Goal: Task Accomplishment & Management: Complete application form

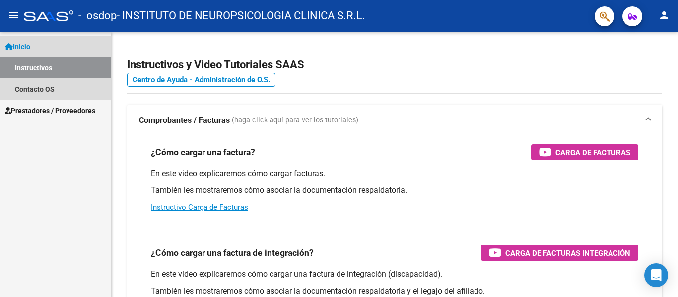
click at [56, 71] on link "Instructivos" at bounding box center [55, 67] width 111 height 21
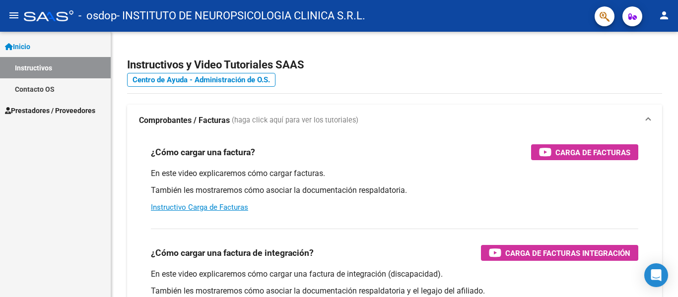
click at [55, 48] on link "Inicio" at bounding box center [55, 46] width 111 height 21
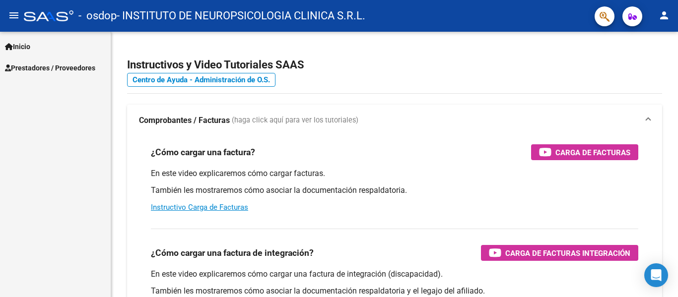
click at [59, 50] on link "Inicio" at bounding box center [55, 46] width 111 height 21
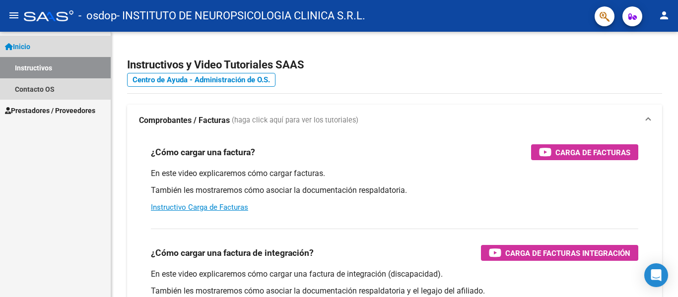
click at [54, 69] on link "Instructivos" at bounding box center [55, 67] width 111 height 21
click at [43, 91] on link "Contacto OS" at bounding box center [55, 88] width 111 height 21
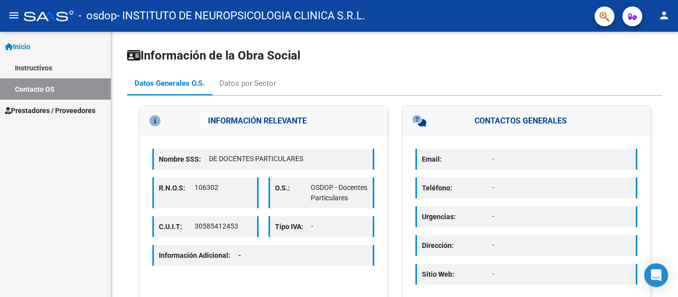
click at [60, 69] on link "Instructivos" at bounding box center [55, 67] width 111 height 21
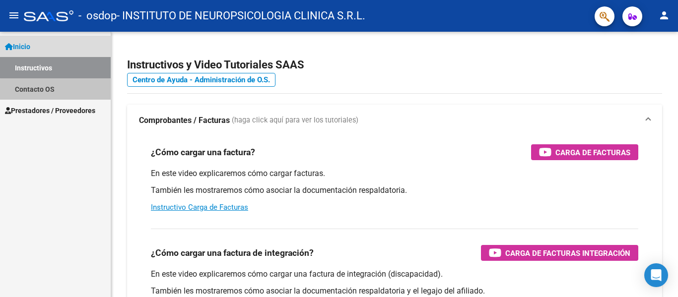
click at [59, 94] on link "Contacto OS" at bounding box center [55, 88] width 111 height 21
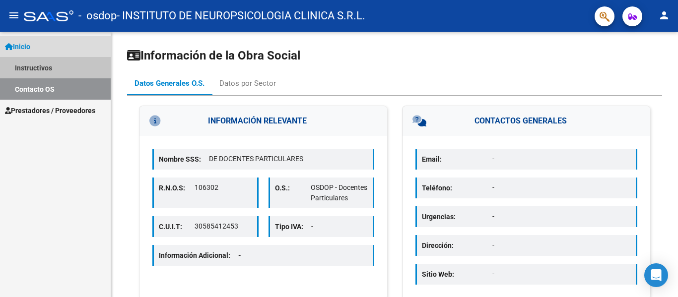
click at [71, 70] on link "Instructivos" at bounding box center [55, 67] width 111 height 21
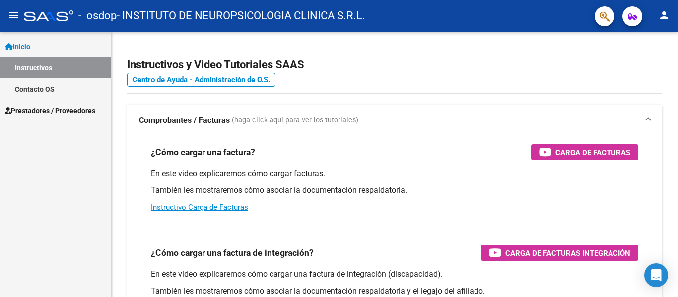
click at [663, 11] on mat-icon "person" at bounding box center [664, 15] width 12 height 12
click at [15, 15] on div at bounding box center [339, 148] width 678 height 297
click at [11, 13] on mat-icon "menu" at bounding box center [14, 15] width 12 height 12
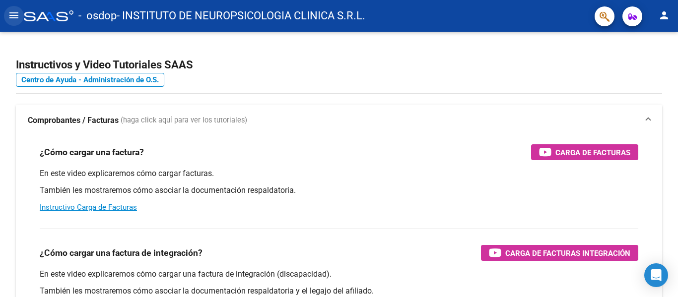
click at [12, 18] on mat-icon "menu" at bounding box center [14, 15] width 12 height 12
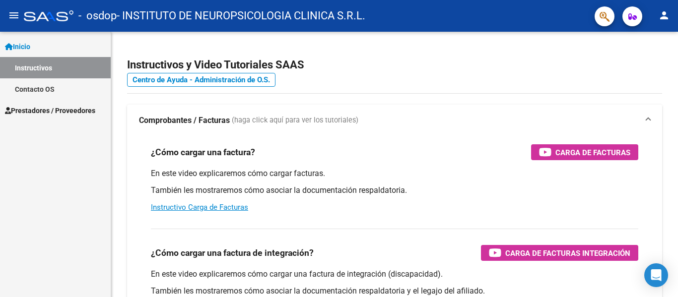
click at [44, 88] on link "Contacto OS" at bounding box center [55, 88] width 111 height 21
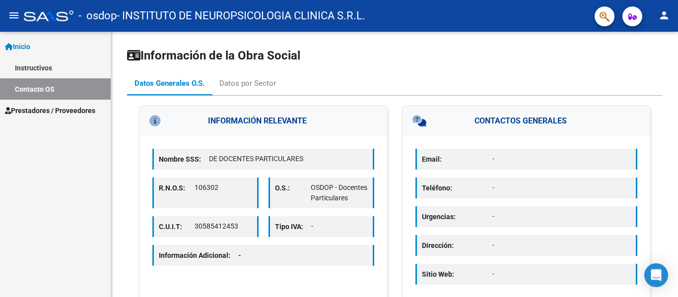
click at [66, 112] on span "Prestadores / Proveedores" at bounding box center [50, 110] width 90 height 11
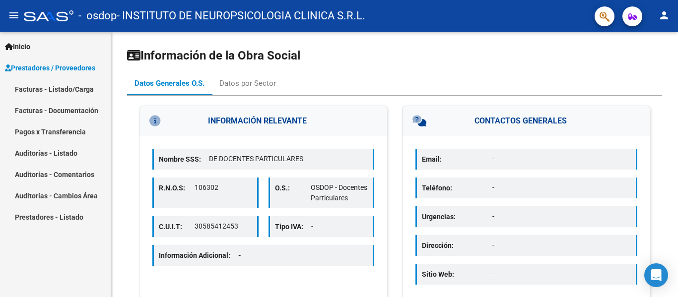
click at [67, 92] on link "Facturas - Listado/Carga" at bounding box center [55, 88] width 111 height 21
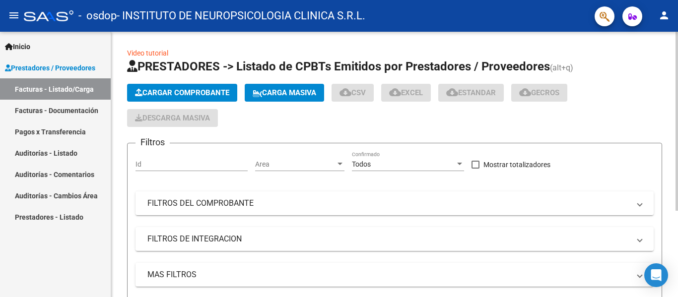
click at [189, 90] on span "Cargar Comprobante" at bounding box center [182, 92] width 94 height 9
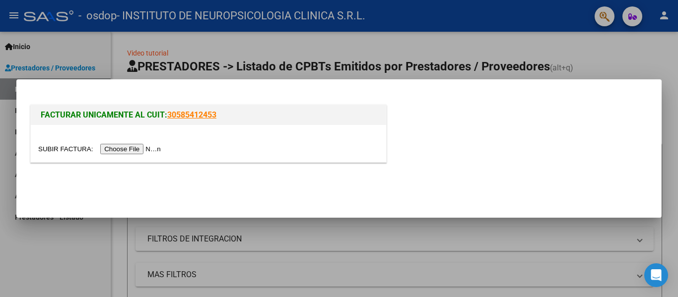
click at [132, 145] on input "file" at bounding box center [101, 149] width 126 height 10
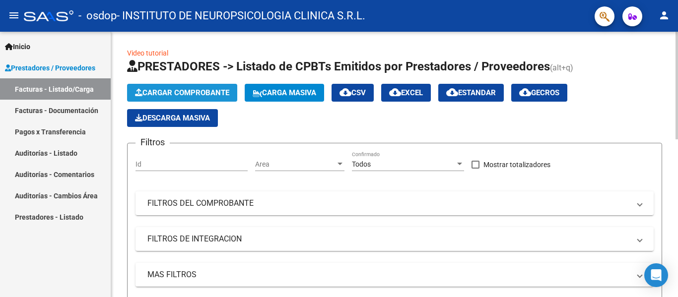
click at [203, 95] on span "Cargar Comprobante" at bounding box center [182, 92] width 94 height 9
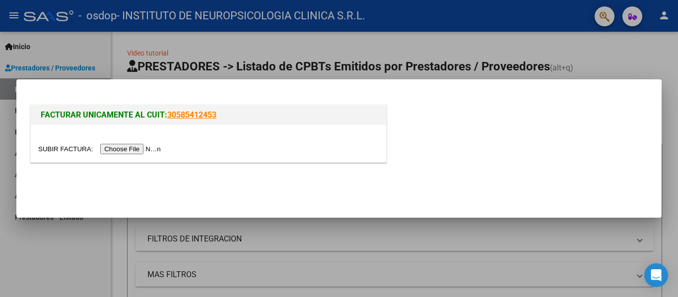
click at [149, 149] on input "file" at bounding box center [101, 149] width 126 height 10
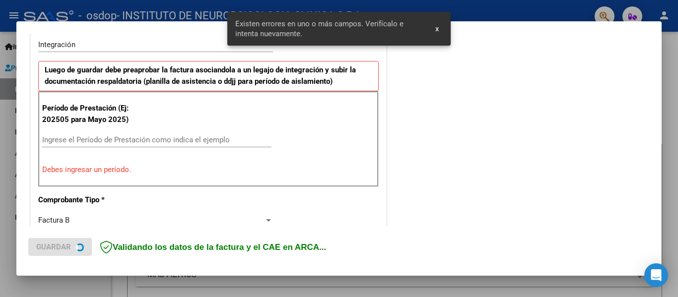
scroll to position [230, 0]
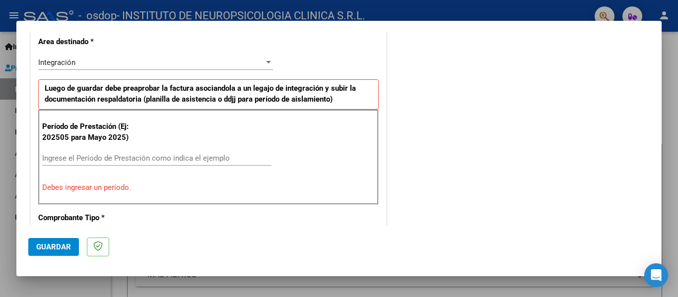
click at [112, 158] on input "Ingrese el Período de Prestación como indica el ejemplo" at bounding box center [156, 158] width 229 height 9
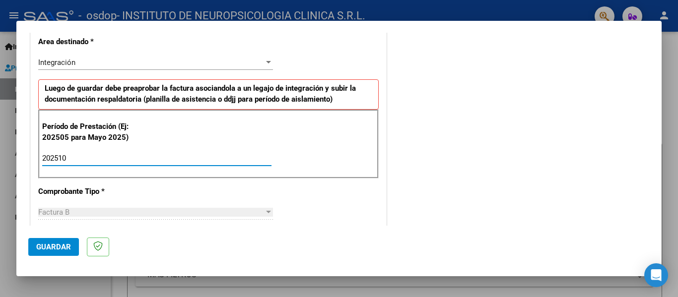
type input "202510"
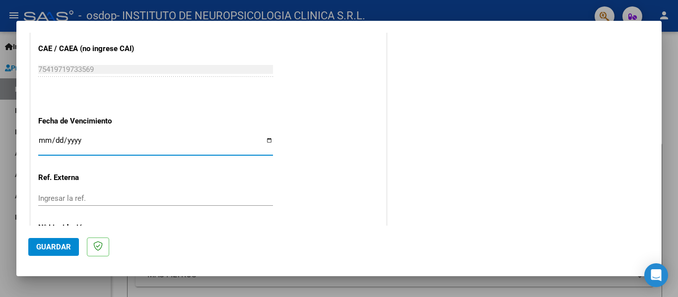
scroll to position [680, 0]
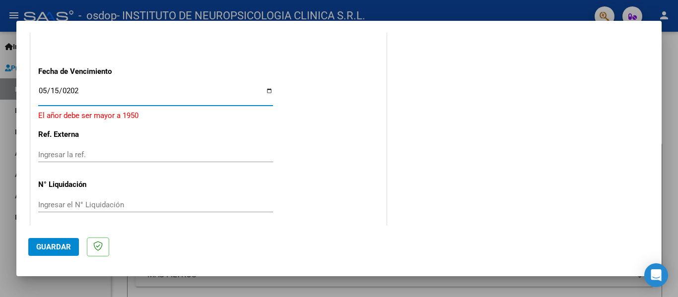
type input "[DATE]"
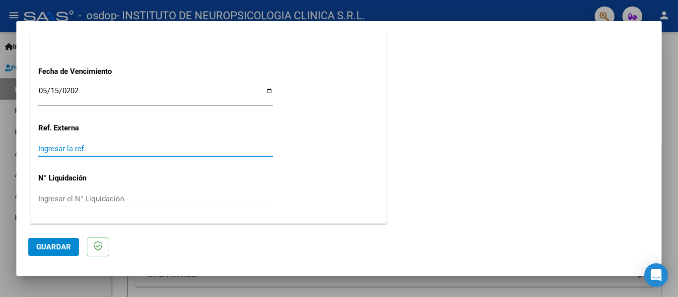
click at [125, 150] on input "Ingresar la ref." at bounding box center [155, 148] width 235 height 9
paste input "475830.36"
type input "475830.36"
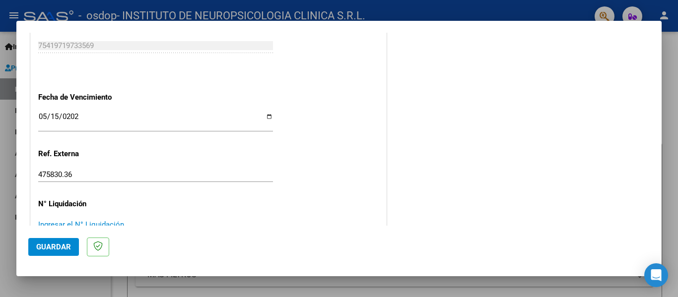
scroll to position [631, 0]
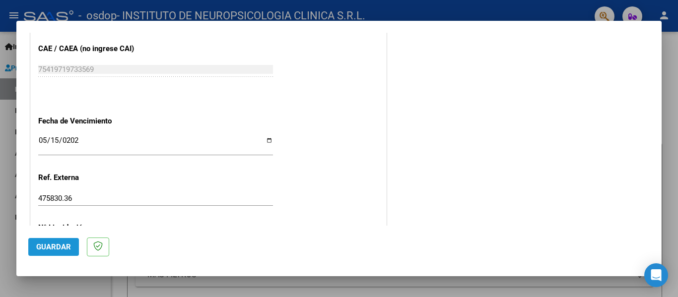
click at [58, 247] on span "Guardar" at bounding box center [53, 247] width 35 height 9
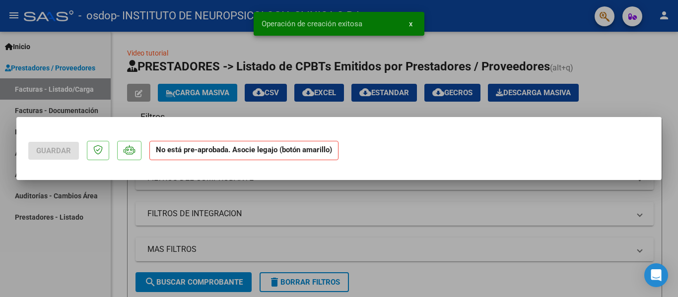
scroll to position [0, 0]
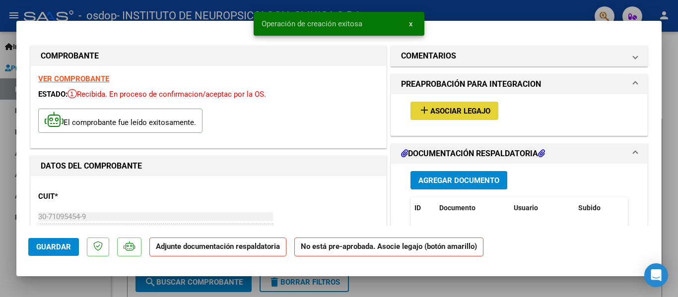
click at [454, 110] on span "Asociar Legajo" at bounding box center [460, 111] width 60 height 9
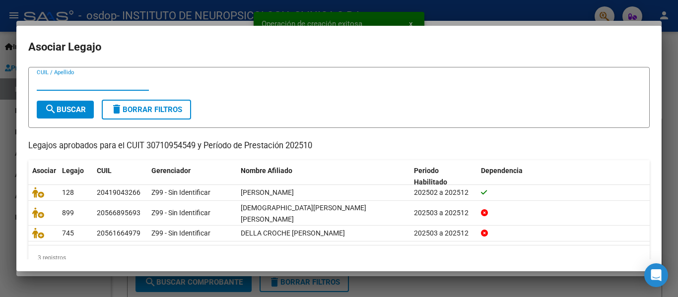
scroll to position [35, 0]
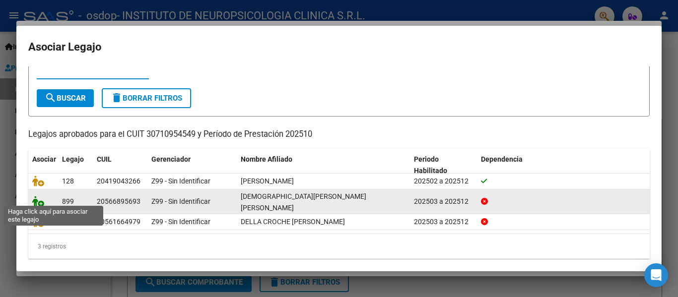
click at [35, 198] on icon at bounding box center [38, 201] width 12 height 11
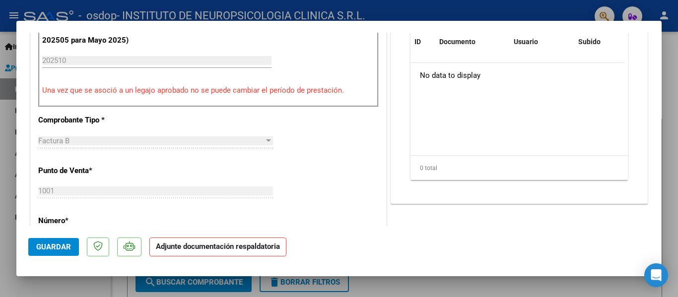
scroll to position [198, 0]
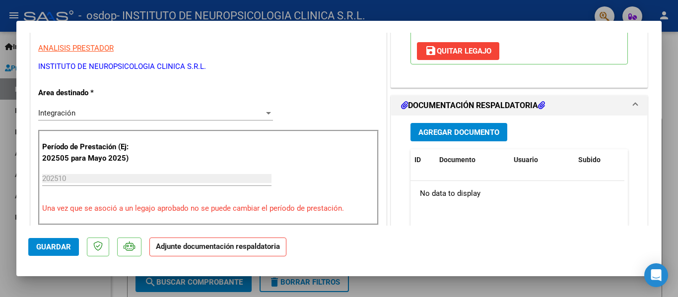
click at [461, 128] on span "Agregar Documento" at bounding box center [458, 132] width 81 height 9
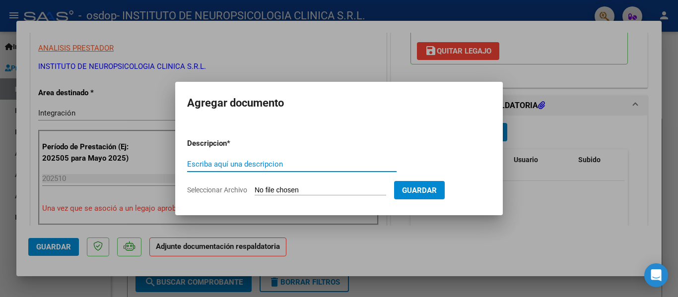
click at [254, 163] on input "Escriba aquí una descripcion" at bounding box center [291, 164] width 209 height 9
click at [254, 188] on app-file-uploader "Seleccionar Archivo" at bounding box center [290, 190] width 207 height 9
click at [318, 194] on input "Seleccionar Archivo" at bounding box center [320, 190] width 131 height 9
type input "C:\fakepath\aisst sept.pdf"
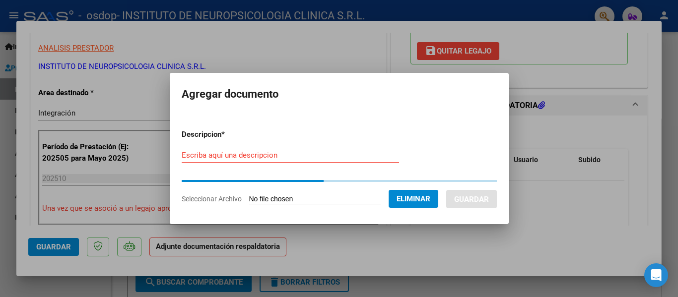
click at [271, 160] on div "Escriba aquí una descripcion" at bounding box center [290, 155] width 217 height 15
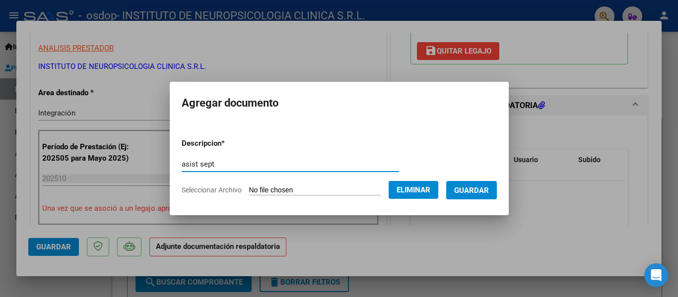
type input "asist sept"
drag, startPoint x: 472, startPoint y: 188, endPoint x: 460, endPoint y: 197, distance: 14.9
click at [473, 189] on span "Guardar" at bounding box center [471, 190] width 35 height 9
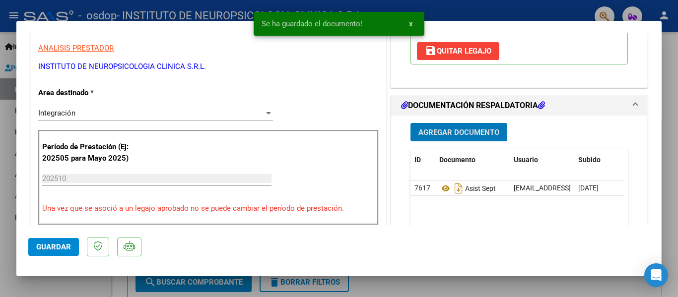
click at [466, 128] on span "Agregar Documento" at bounding box center [458, 132] width 81 height 9
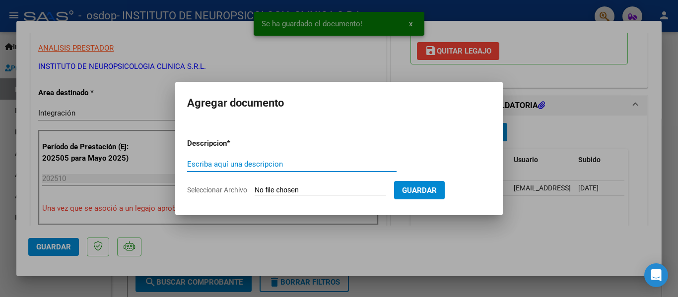
click at [292, 185] on form "Descripcion * Escriba aquí una descripcion Seleccionar Archivo Guardar" at bounding box center [339, 166] width 304 height 72
click at [309, 191] on input "Seleccionar Archivo" at bounding box center [320, 190] width 131 height 9
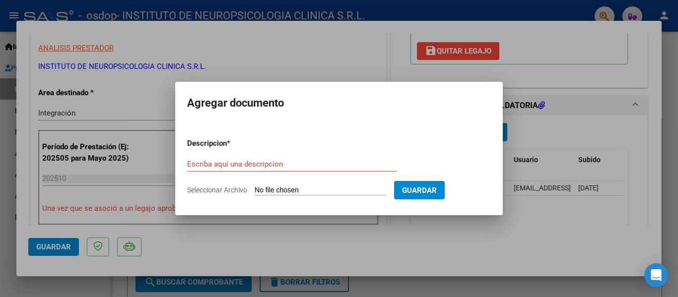
type input "C:\fakepath\AUT 2025.pdf"
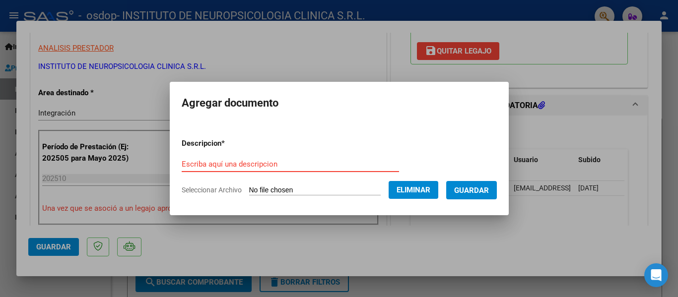
click at [271, 166] on input "Escriba aquí una descripcion" at bounding box center [290, 164] width 217 height 9
type input "aut 2025"
click at [477, 192] on span "Guardar" at bounding box center [471, 190] width 35 height 9
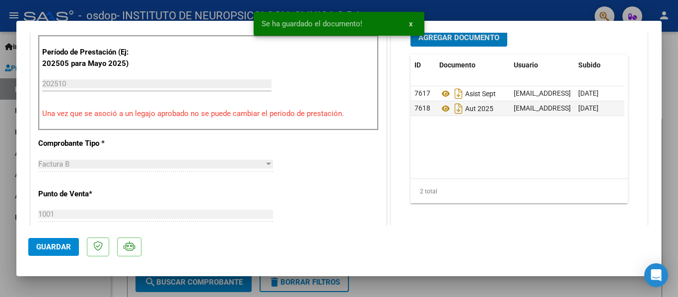
scroll to position [447, 0]
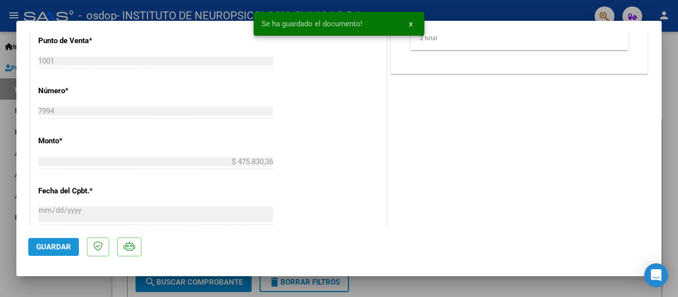
click at [57, 251] on span "Guardar" at bounding box center [53, 247] width 35 height 9
click at [409, 25] on span "x" at bounding box center [410, 23] width 3 height 9
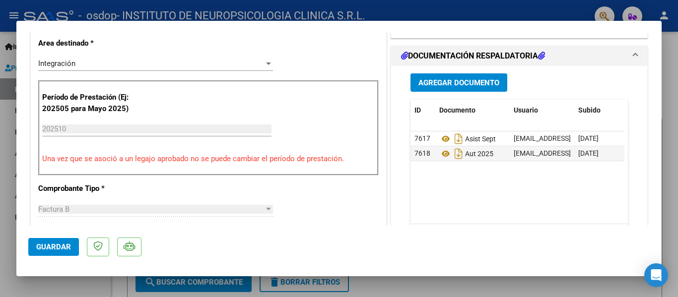
scroll to position [0, 0]
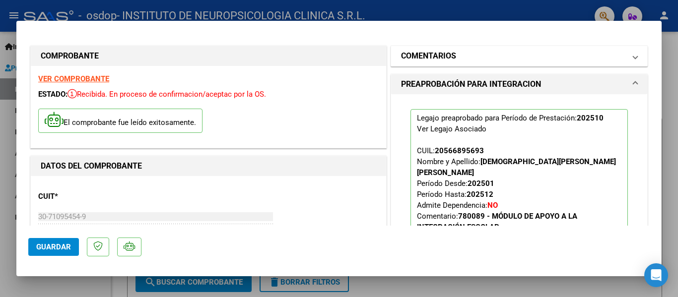
type input "$ 0,00"
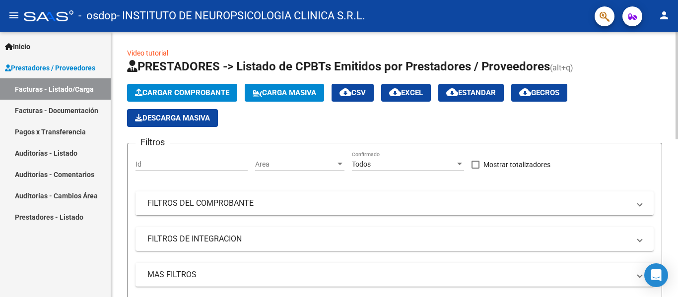
click at [477, 180] on div "Filtros Id Area Area Todos Confirmado Mostrar totalizadores FILTROS DEL COMPROB…" at bounding box center [394, 224] width 518 height 146
drag, startPoint x: 236, startPoint y: 118, endPoint x: 173, endPoint y: 140, distance: 66.5
click at [236, 118] on div "Cargar Comprobante Carga Masiva cloud_download CSV cloud_download EXCEL cloud_d…" at bounding box center [394, 105] width 535 height 43
drag, startPoint x: 66, startPoint y: 85, endPoint x: 86, endPoint y: 87, distance: 20.4
click at [66, 85] on link "Facturas - Listado/Carga" at bounding box center [55, 88] width 111 height 21
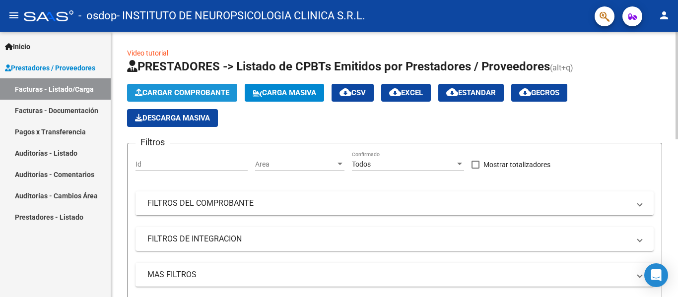
click at [188, 87] on button "Cargar Comprobante" at bounding box center [182, 93] width 110 height 18
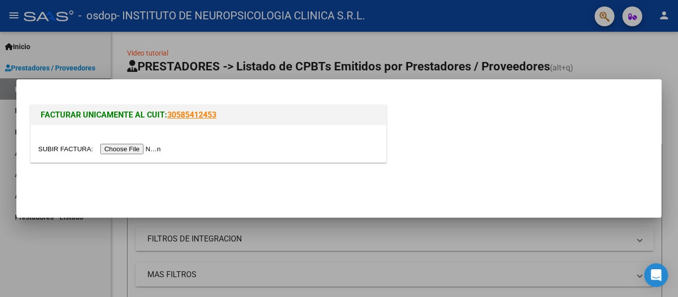
click at [137, 149] on input "file" at bounding box center [101, 149] width 126 height 10
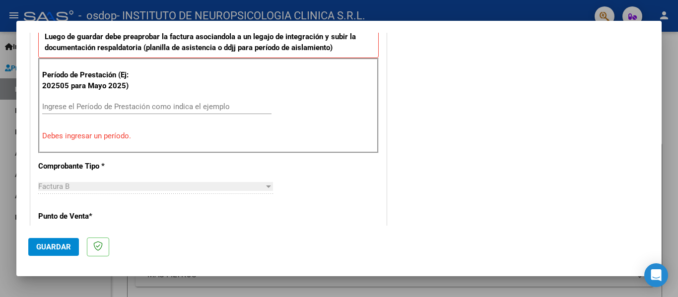
scroll to position [298, 0]
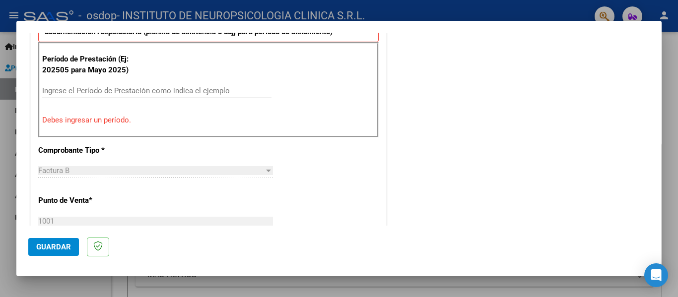
click at [99, 92] on input "Ingrese el Período de Prestación como indica el ejemplo" at bounding box center [156, 90] width 229 height 9
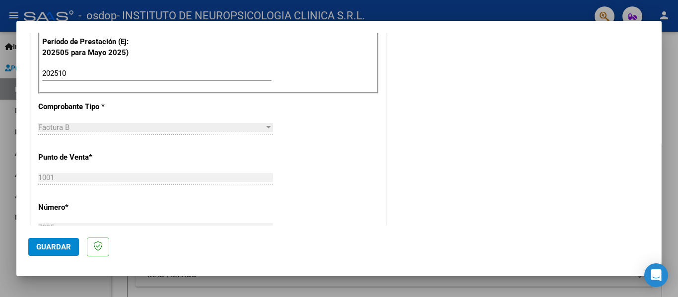
scroll to position [333, 0]
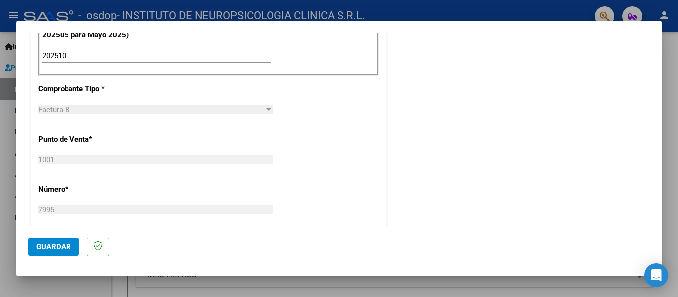
click at [138, 61] on div "202510 Ingrese el Período de Prestación como indica el ejemplo" at bounding box center [156, 55] width 229 height 15
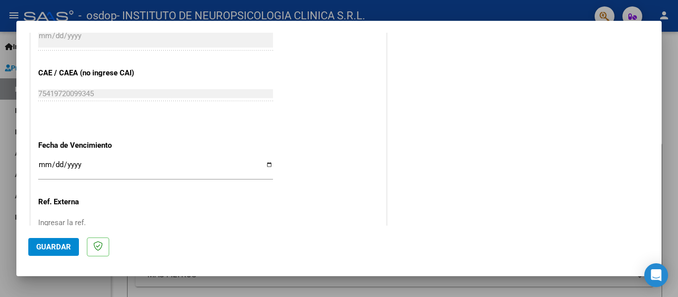
scroll to position [631, 0]
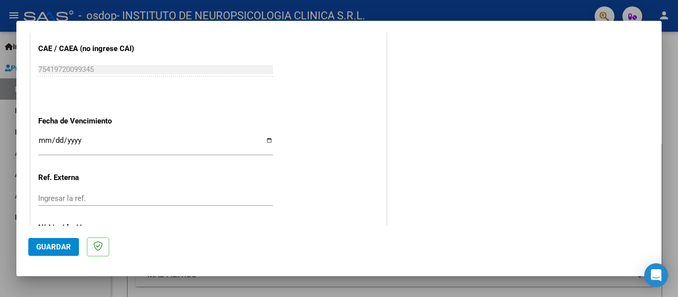
type input "202509"
click at [118, 153] on div "Ingresar la fecha" at bounding box center [155, 144] width 235 height 21
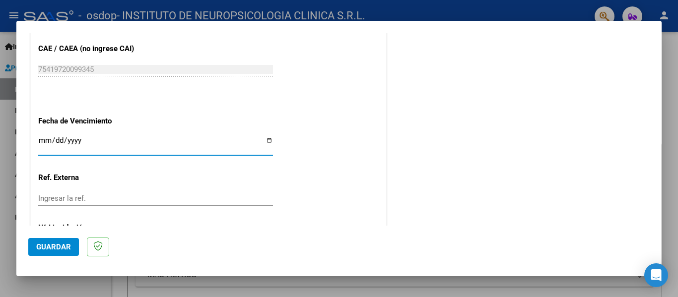
click at [124, 143] on input "Ingresar la fecha" at bounding box center [155, 144] width 235 height 16
type input "[DATE]"
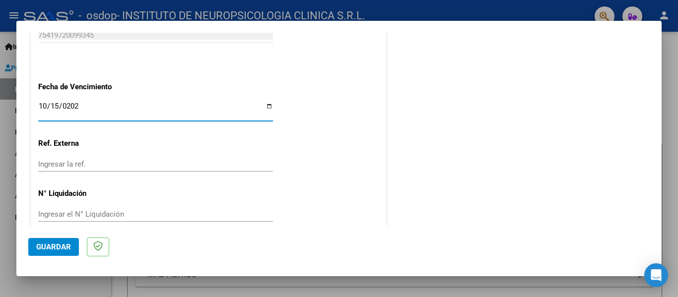
scroll to position [680, 0]
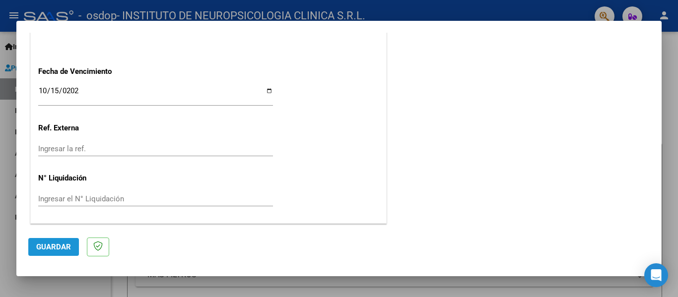
click at [59, 249] on span "Guardar" at bounding box center [53, 247] width 35 height 9
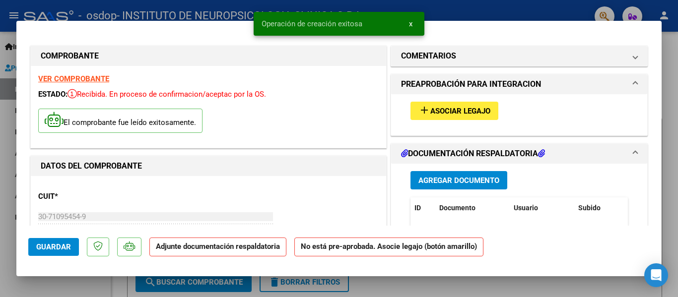
click at [471, 110] on span "Asociar Legajo" at bounding box center [460, 111] width 60 height 9
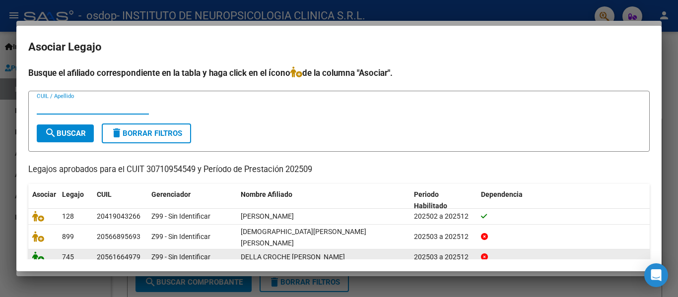
click at [41, 253] on icon at bounding box center [38, 257] width 12 height 11
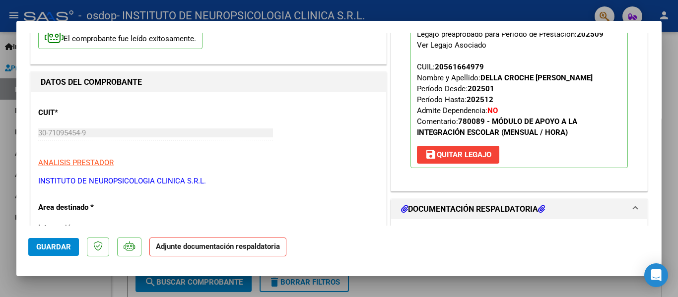
scroll to position [99, 0]
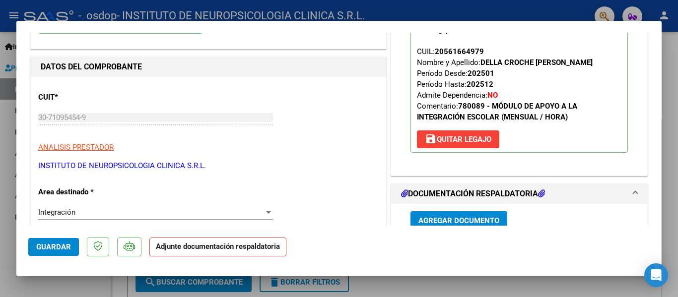
click at [469, 220] on span "Agregar Documento" at bounding box center [458, 220] width 81 height 9
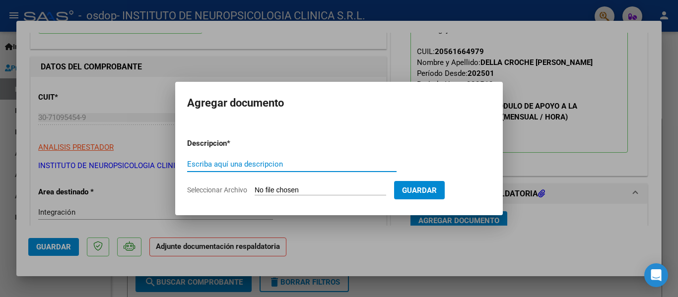
click at [246, 164] on input "Escriba aquí una descripcion" at bounding box center [291, 164] width 209 height 9
click at [277, 190] on input "Seleccionar Archivo" at bounding box center [320, 190] width 131 height 9
type input "C:\fakepath\asist sept.pdf"
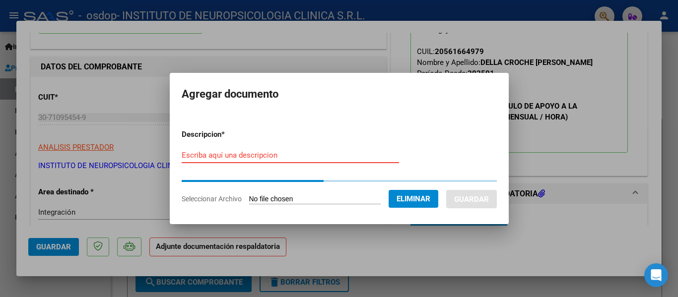
click at [269, 155] on input "Escriba aquí una descripcion" at bounding box center [290, 155] width 217 height 9
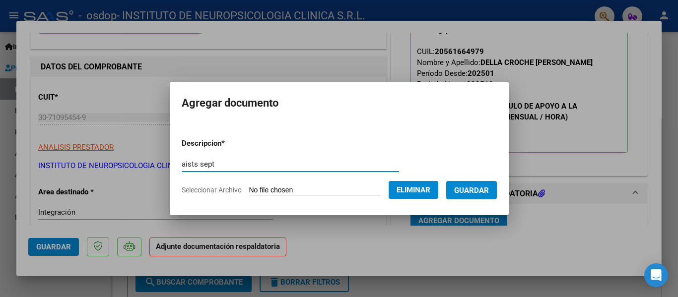
type input "aists sept"
click at [472, 192] on span "Guardar" at bounding box center [471, 190] width 35 height 9
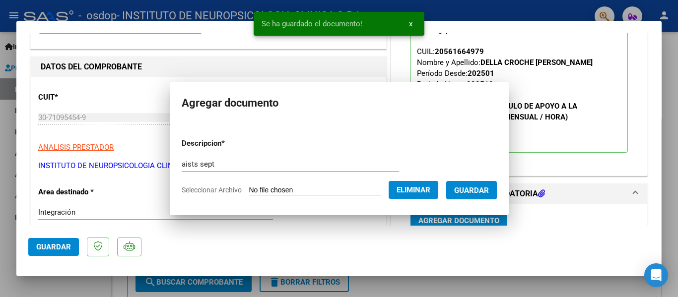
scroll to position [103, 0]
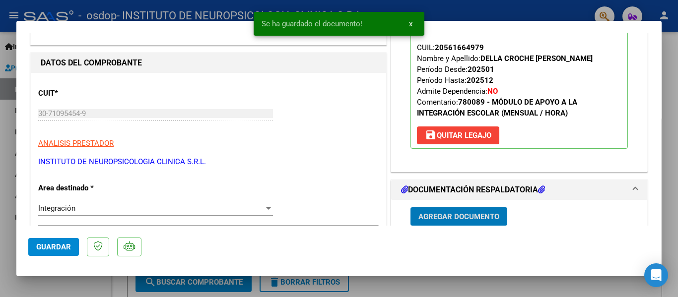
click at [452, 220] on span "Agregar Documento" at bounding box center [458, 216] width 81 height 9
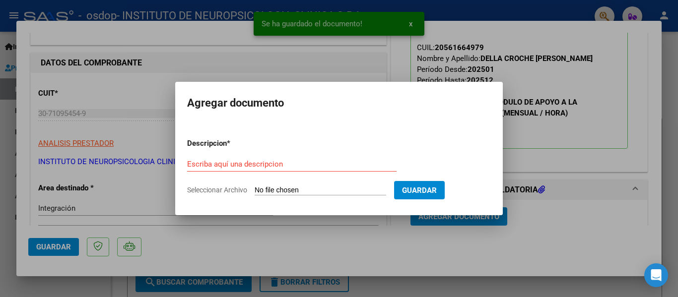
click at [278, 186] on input "Seleccionar Archivo" at bounding box center [320, 190] width 131 height 9
type input "C:\fakepath\AUT 2025 DELLA CROCHE.pdf"
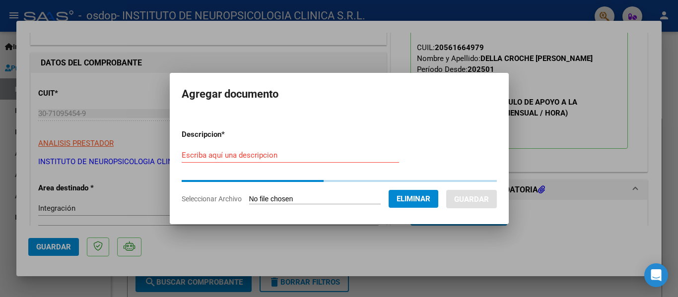
click at [249, 152] on input "Escriba aquí una descripcion" at bounding box center [290, 155] width 217 height 9
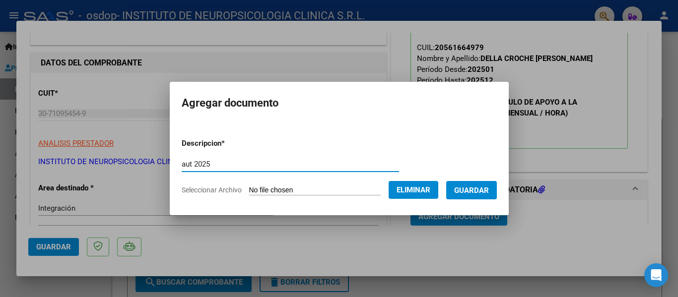
type input "aut 2025"
click at [475, 188] on span "Guardar" at bounding box center [471, 190] width 35 height 9
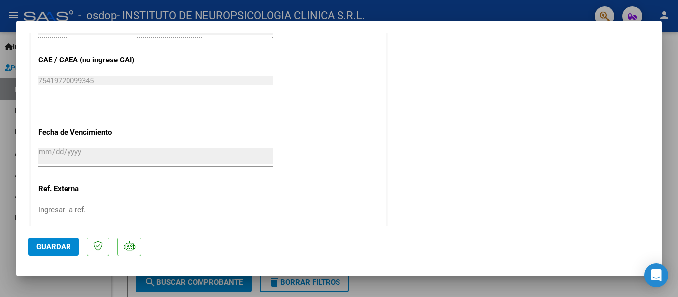
scroll to position [695, 0]
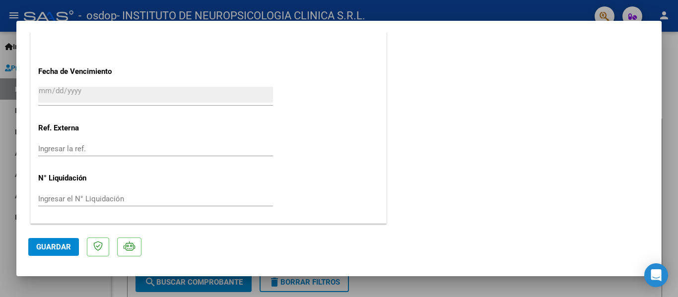
click at [65, 249] on span "Guardar" at bounding box center [53, 247] width 35 height 9
